Goal: Find specific page/section: Find specific page/section

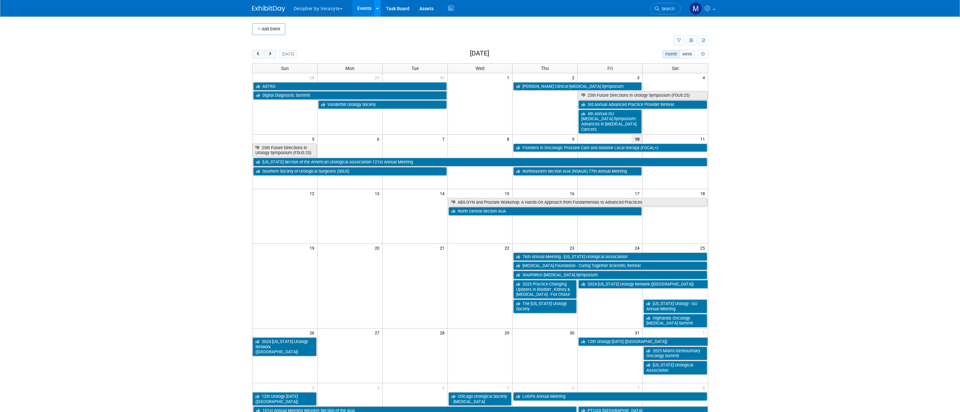
click at [375, 10] on link at bounding box center [377, 8] width 7 height 17
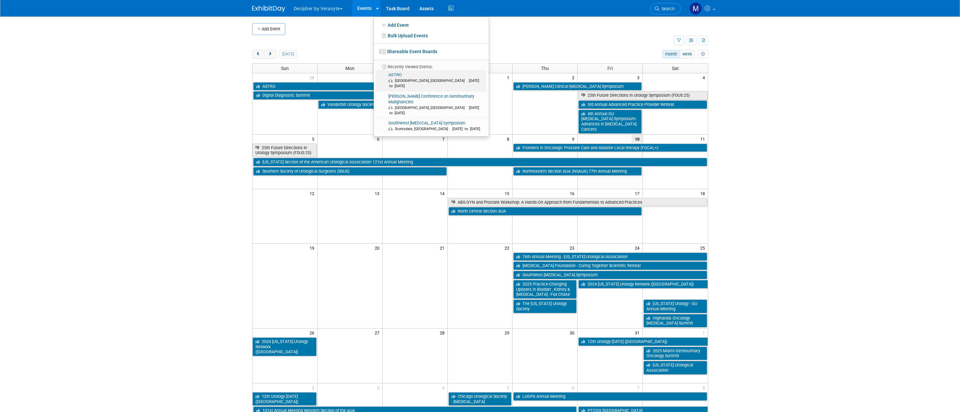
click at [411, 79] on span "[GEOGRAPHIC_DATA], [GEOGRAPHIC_DATA]" at bounding box center [431, 81] width 73 height 4
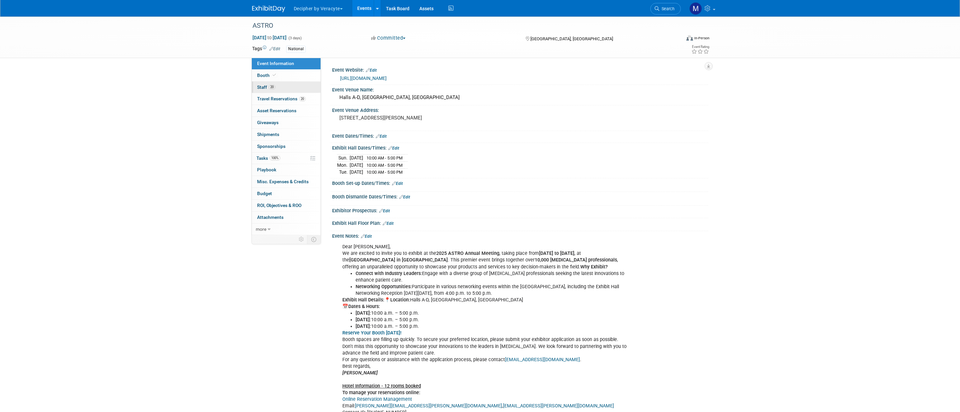
click at [267, 89] on span "Staff 20" at bounding box center [266, 87] width 18 height 5
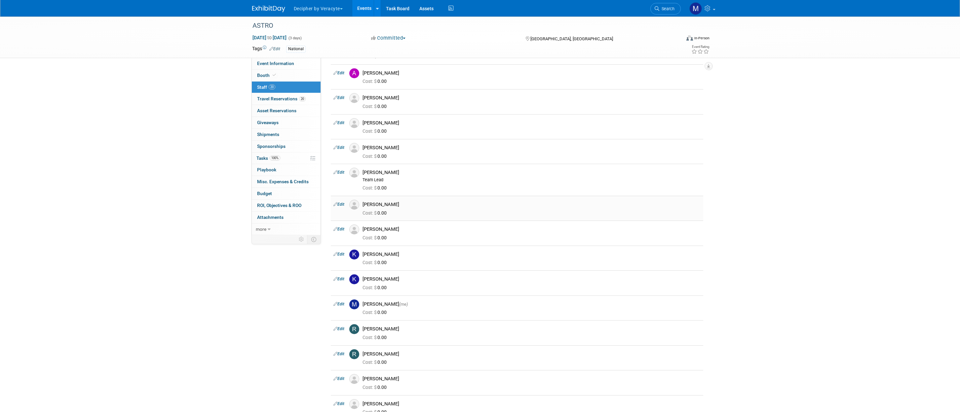
scroll to position [3, 0]
